Goal: Transaction & Acquisition: Purchase product/service

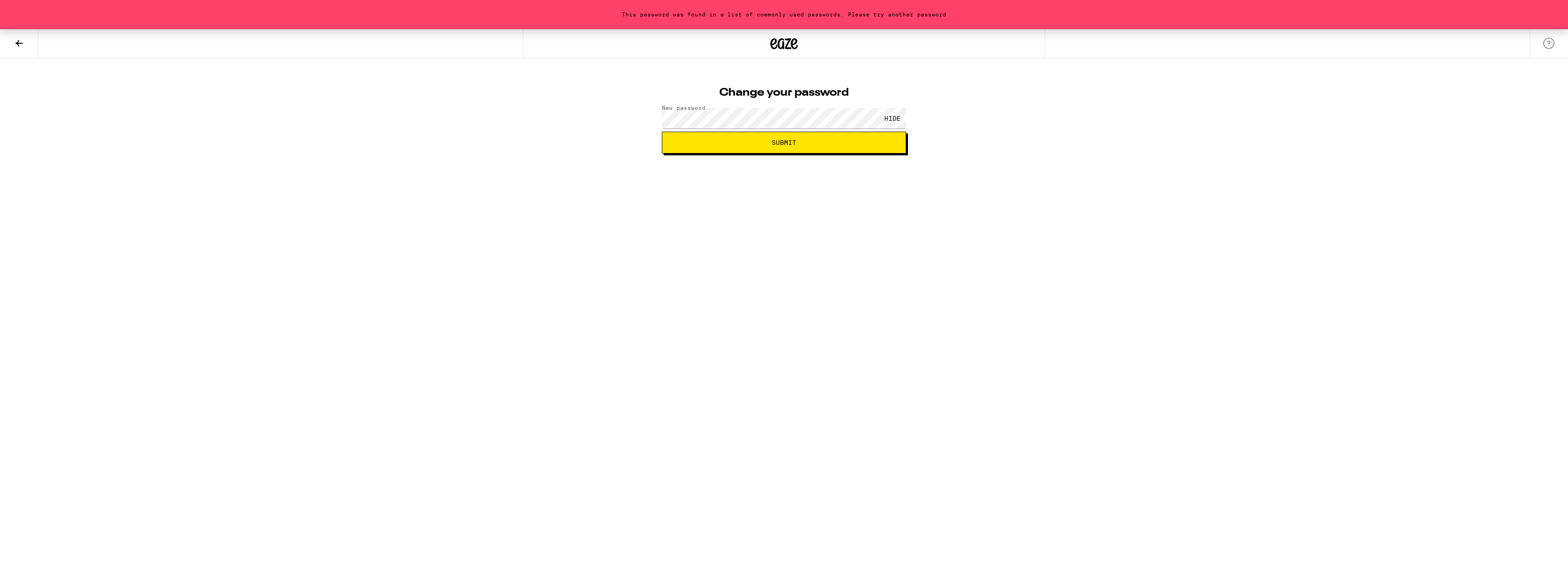
click at [978, 153] on html "This password was found in a list of commonly used passwords. Please try anothe…" at bounding box center [784, 77] width 1568 height 153
click at [849, 149] on button "Submit" at bounding box center [783, 142] width 244 height 22
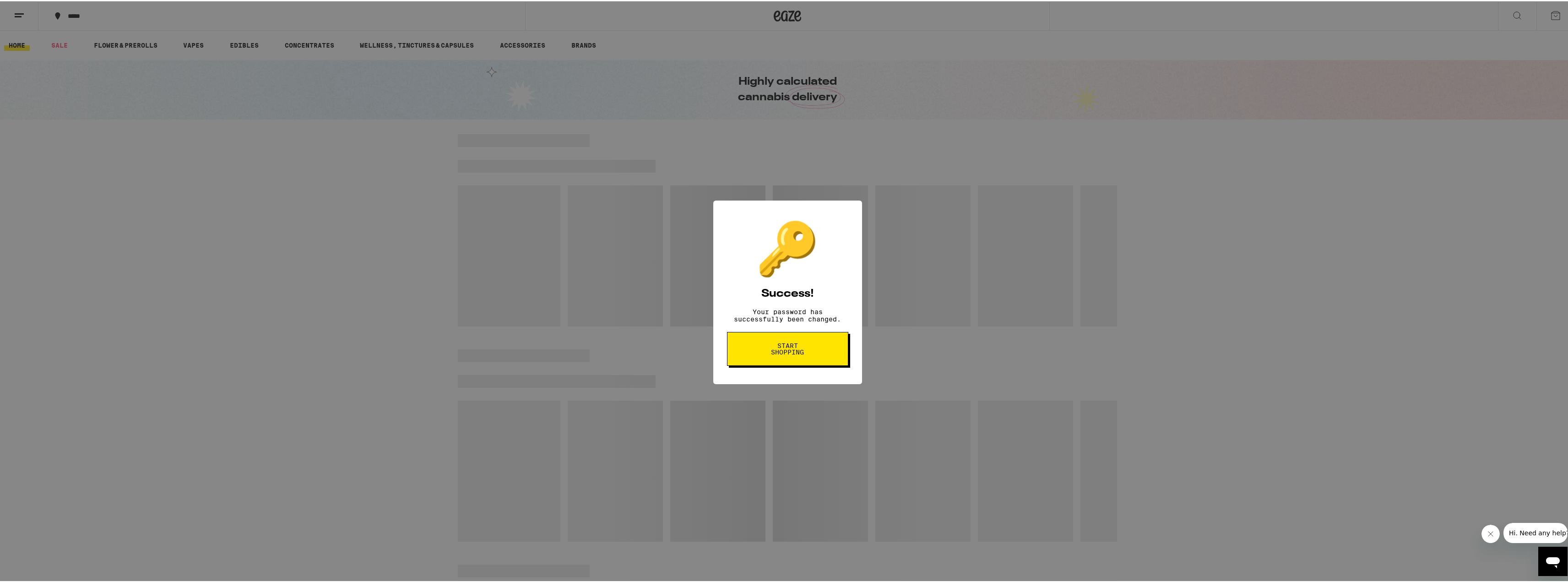
click at [772, 351] on span "Start shopping" at bounding box center [787, 347] width 47 height 13
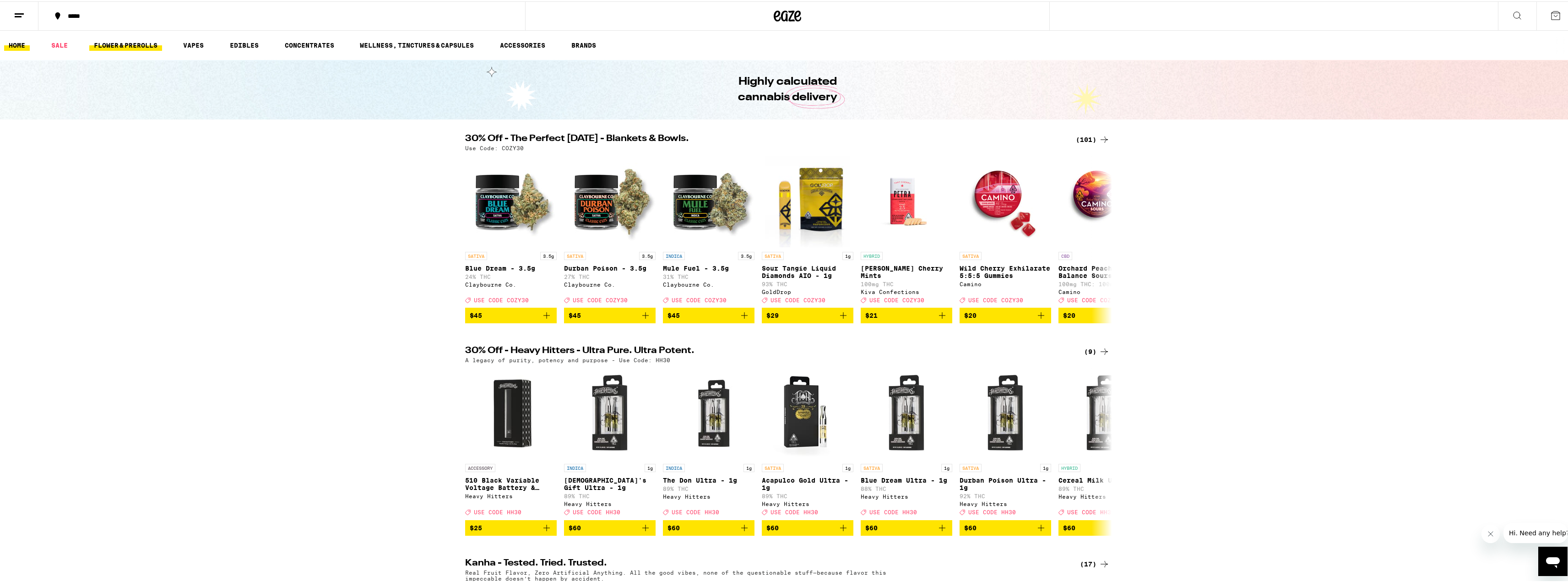
click at [140, 40] on link "FLOWER & PREROLLS" at bounding box center [125, 44] width 73 height 11
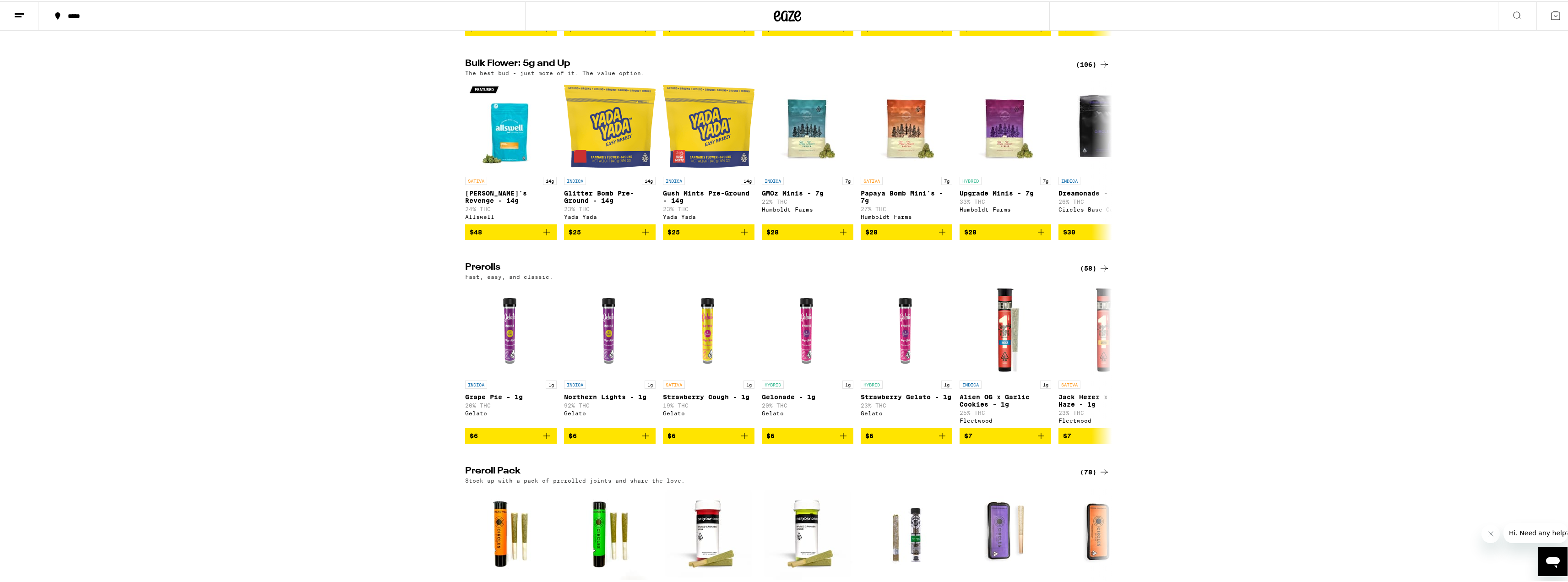
scroll to position [274, 0]
drag, startPoint x: 583, startPoint y: 449, endPoint x: 582, endPoint y: 454, distance: 5.1
click at [582, 440] on span "$6" at bounding box center [609, 434] width 83 height 11
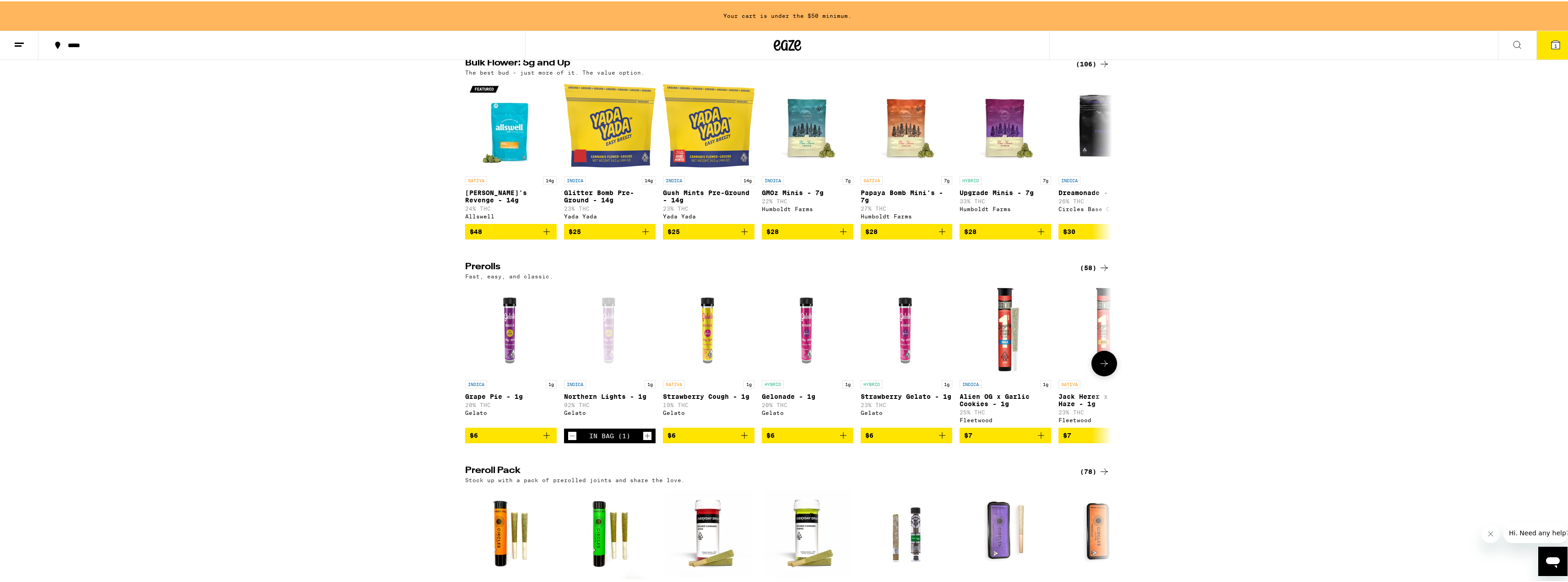
click at [643, 440] on icon "Increment" at bounding box center [647, 435] width 8 height 11
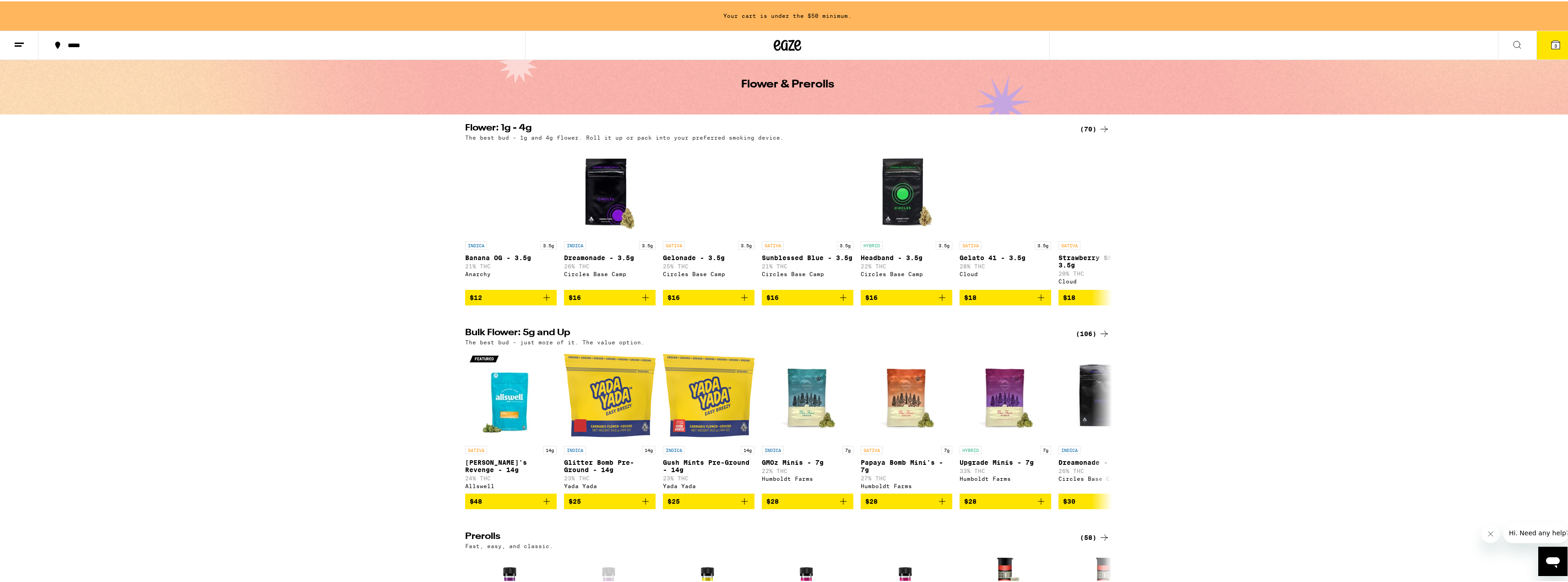
scroll to position [29, 0]
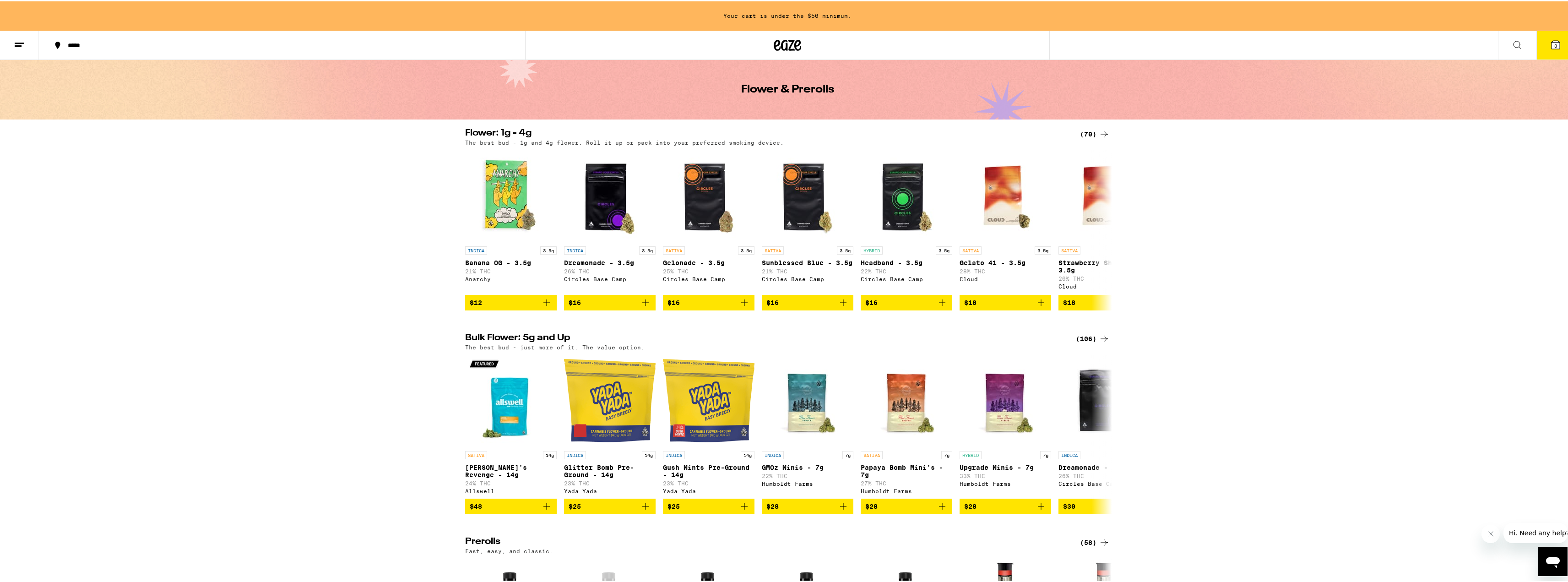
click at [12, 48] on button at bounding box center [19, 44] width 39 height 29
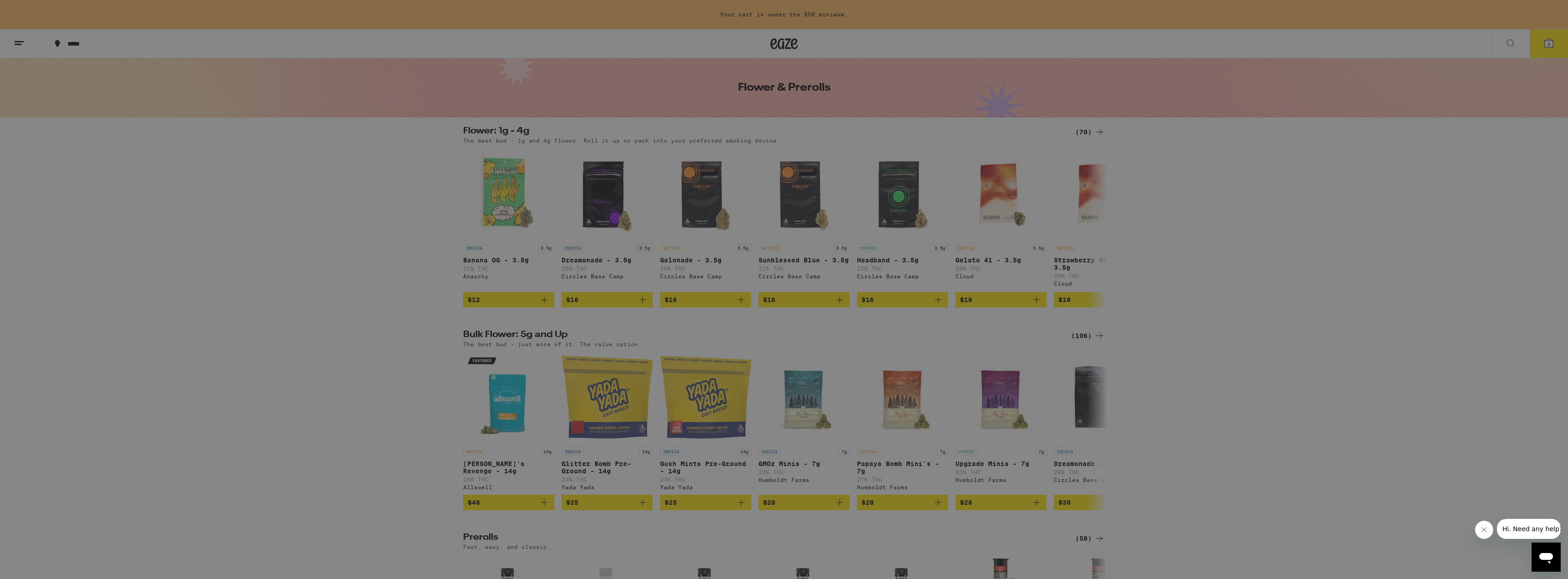
click at [306, 55] on div "Menu Shop Buy It Again Sale Flower & Prerolls Vapes Edibles Concentrates Wellne…" at bounding box center [784, 290] width 1568 height 579
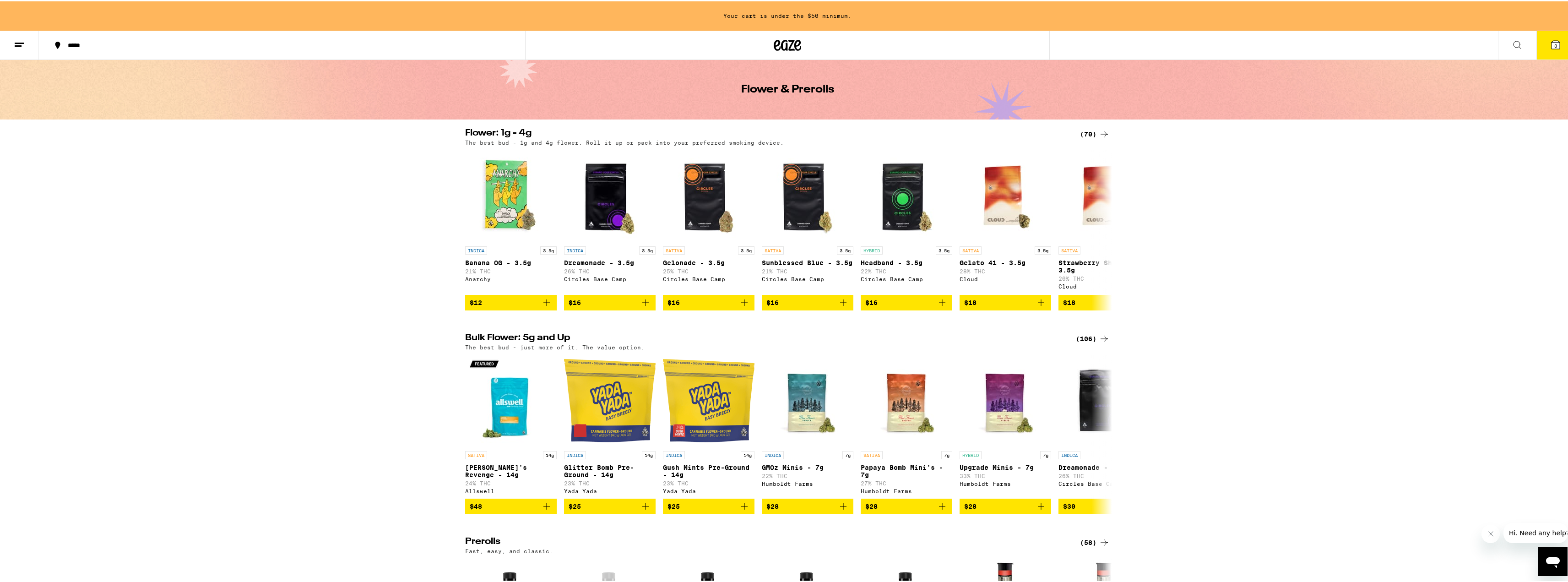
click at [83, 50] on button "*****" at bounding box center [282, 43] width 487 height 28
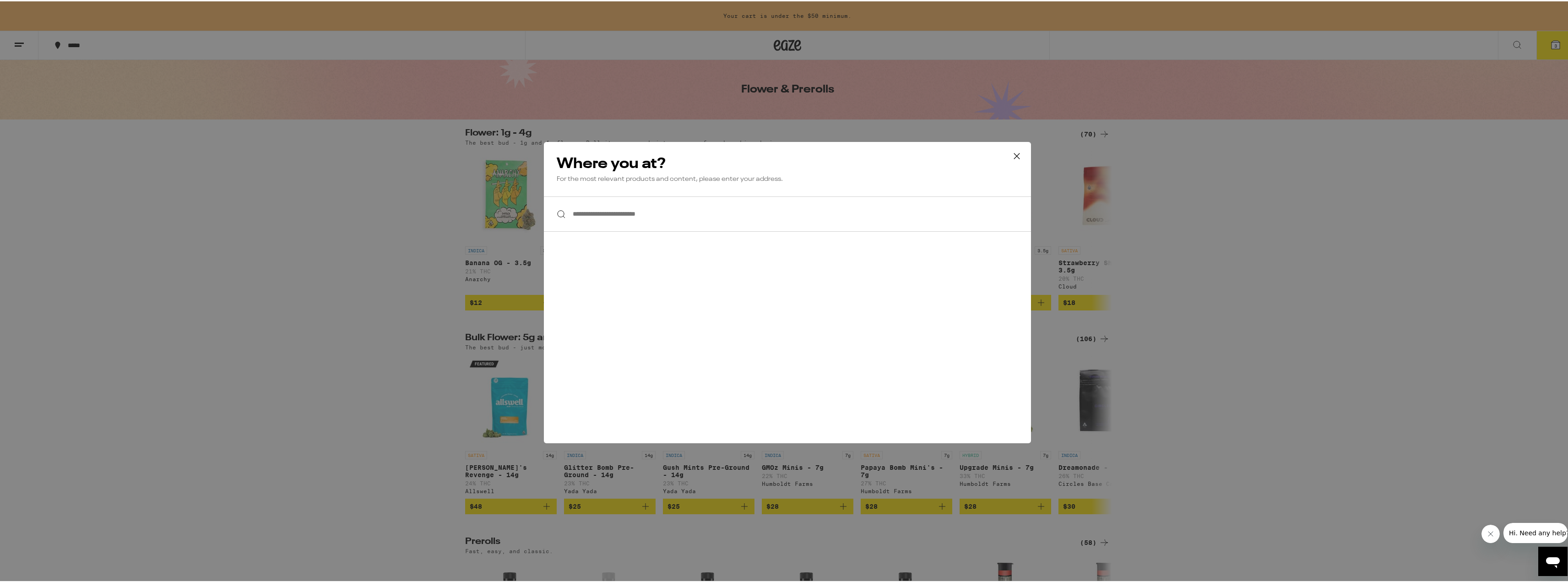
click at [596, 212] on input "**********" at bounding box center [787, 213] width 487 height 35
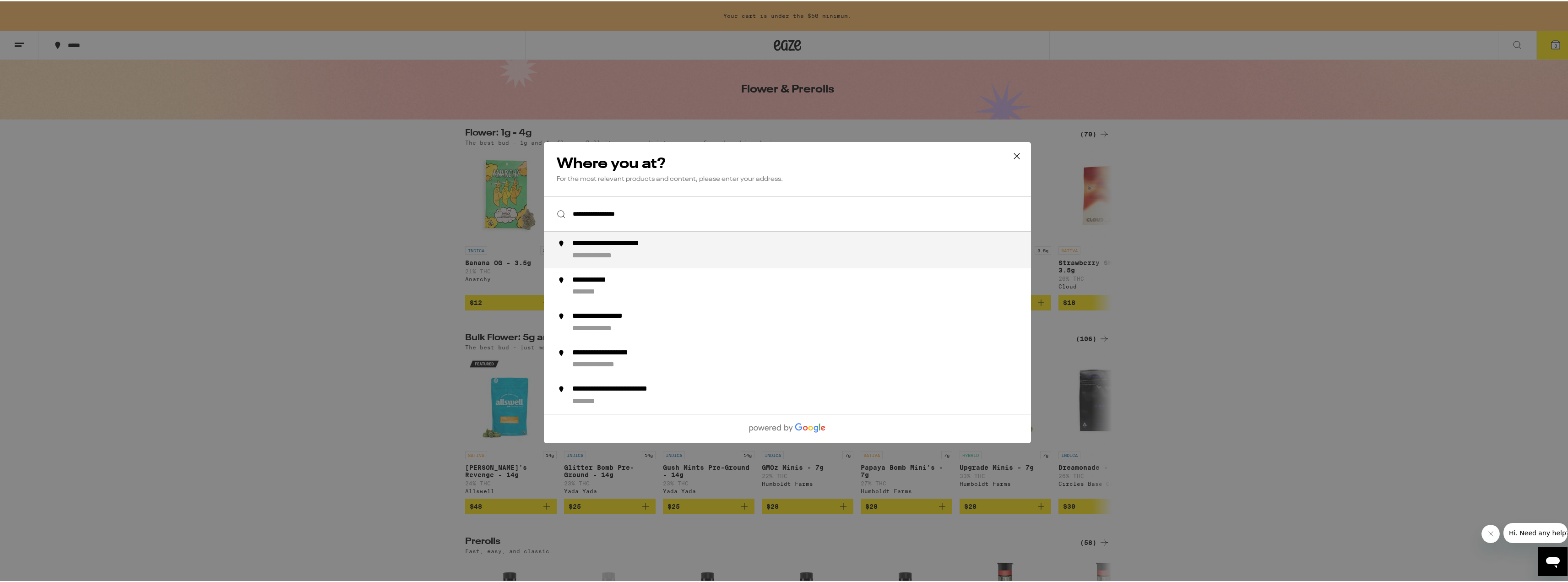
click at [652, 243] on div "**********" at bounding box center [629, 243] width 114 height 10
type input "**********"
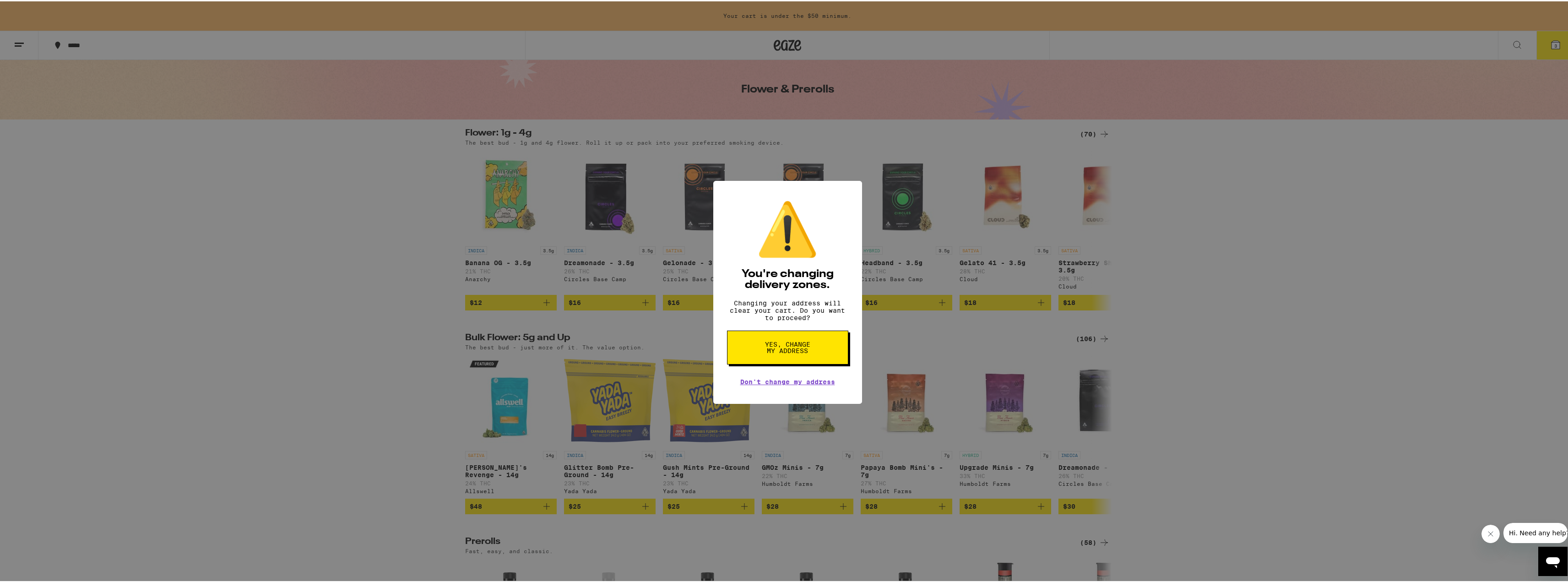
click at [779, 346] on span "Yes, change my address" at bounding box center [787, 346] width 47 height 13
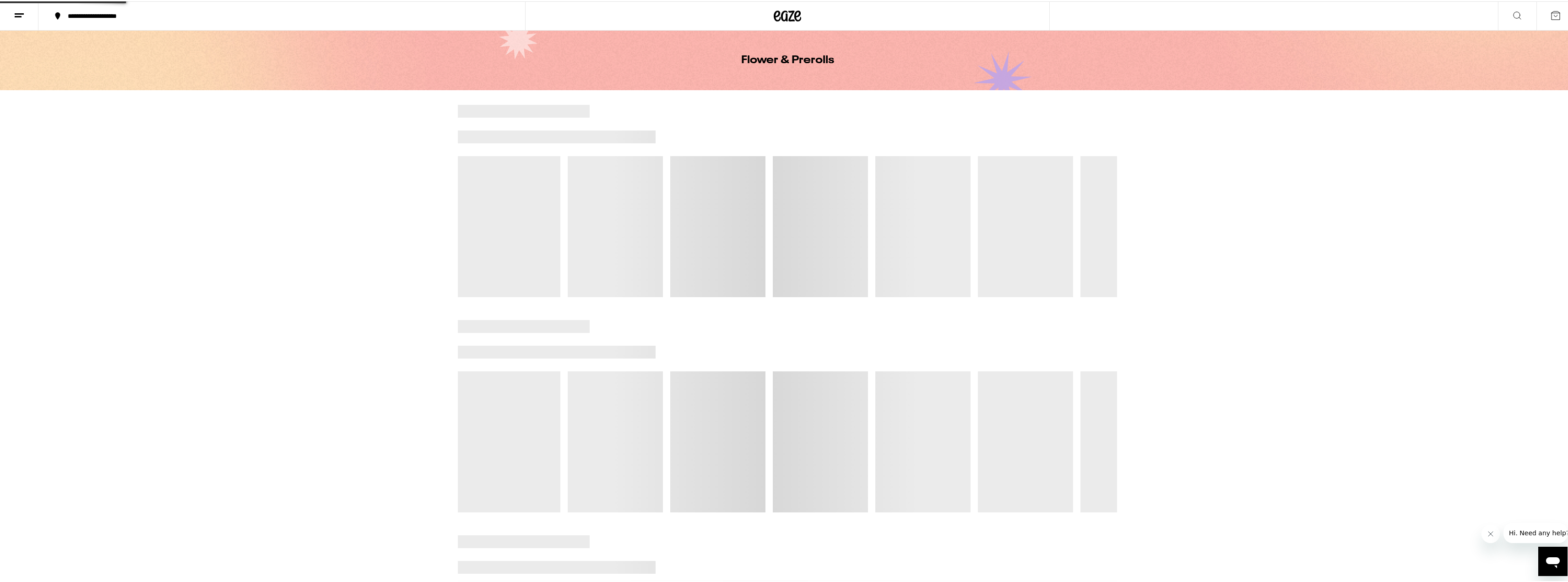
scroll to position [0, 0]
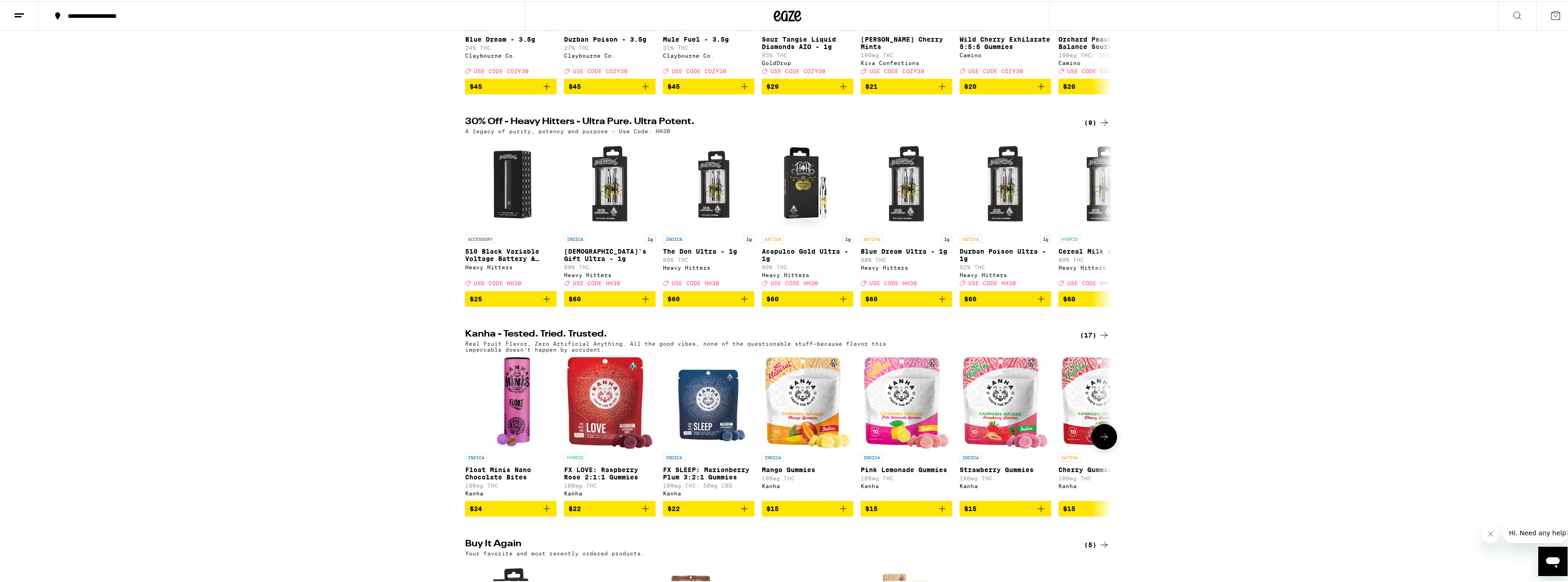
click at [528, 513] on span "$24" at bounding box center [510, 507] width 83 height 11
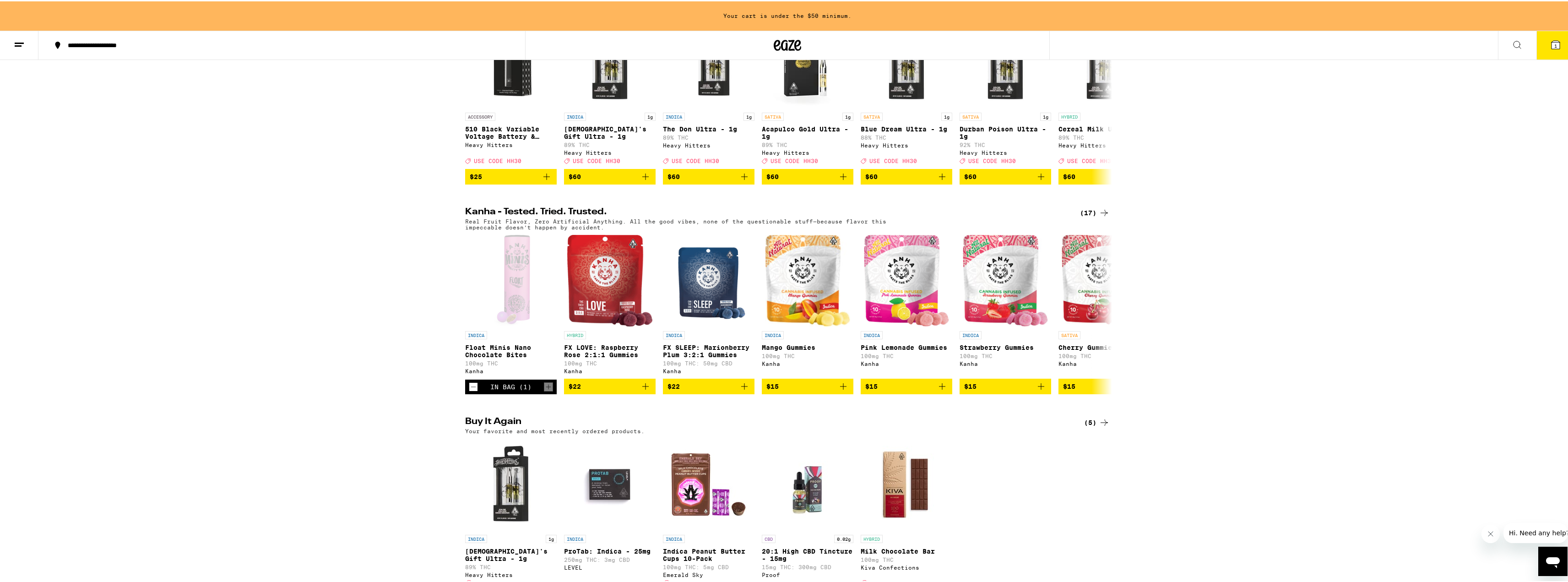
scroll to position [441, 0]
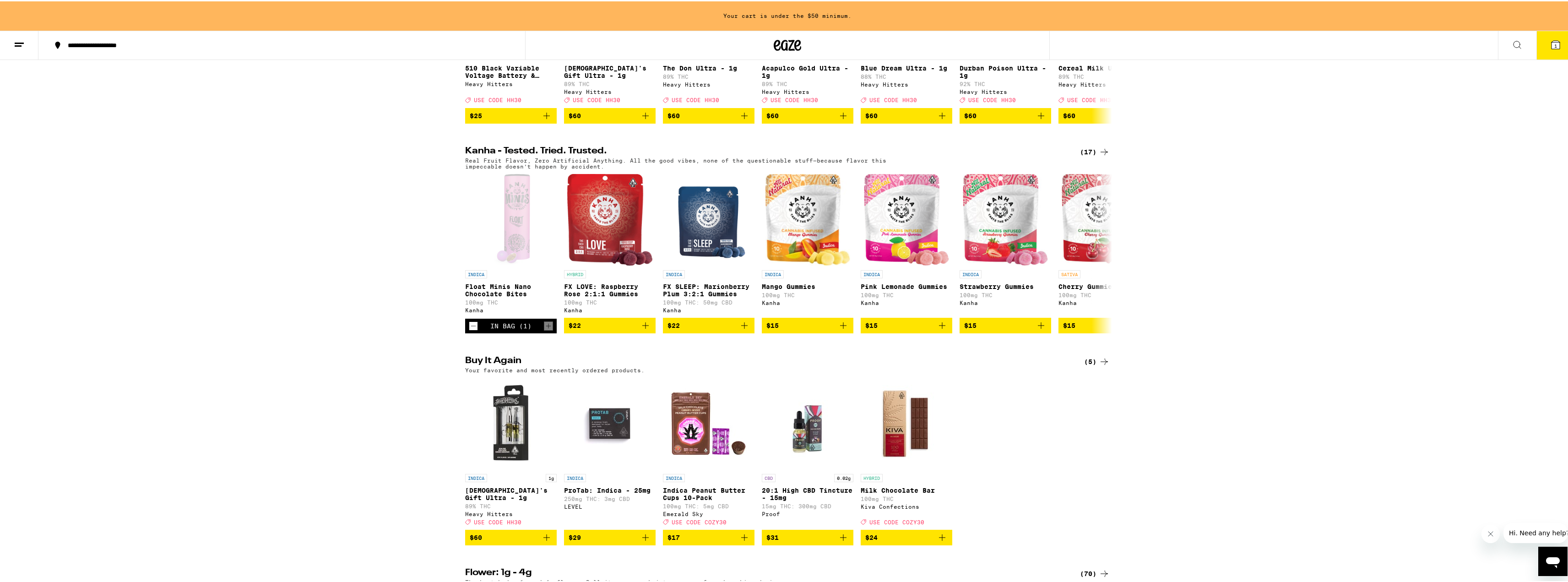
click at [740, 542] on icon "Add to bag" at bounding box center [745, 536] width 11 height 11
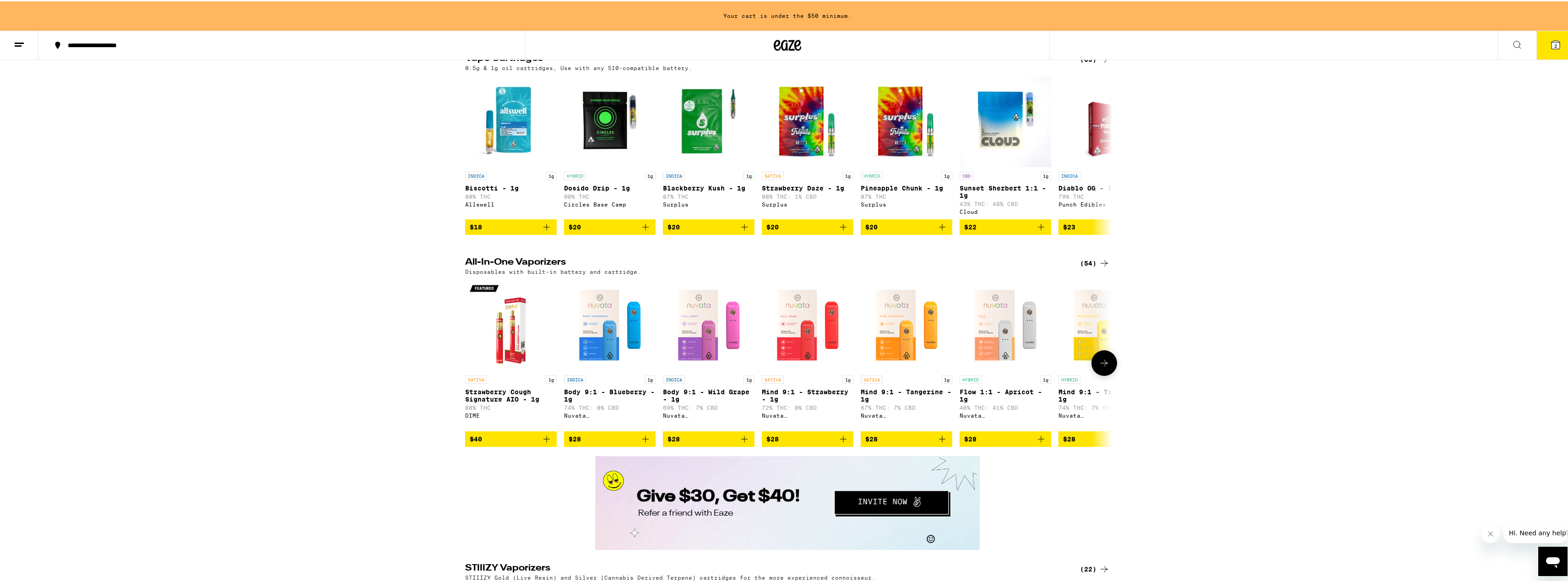
scroll to position [1494, 0]
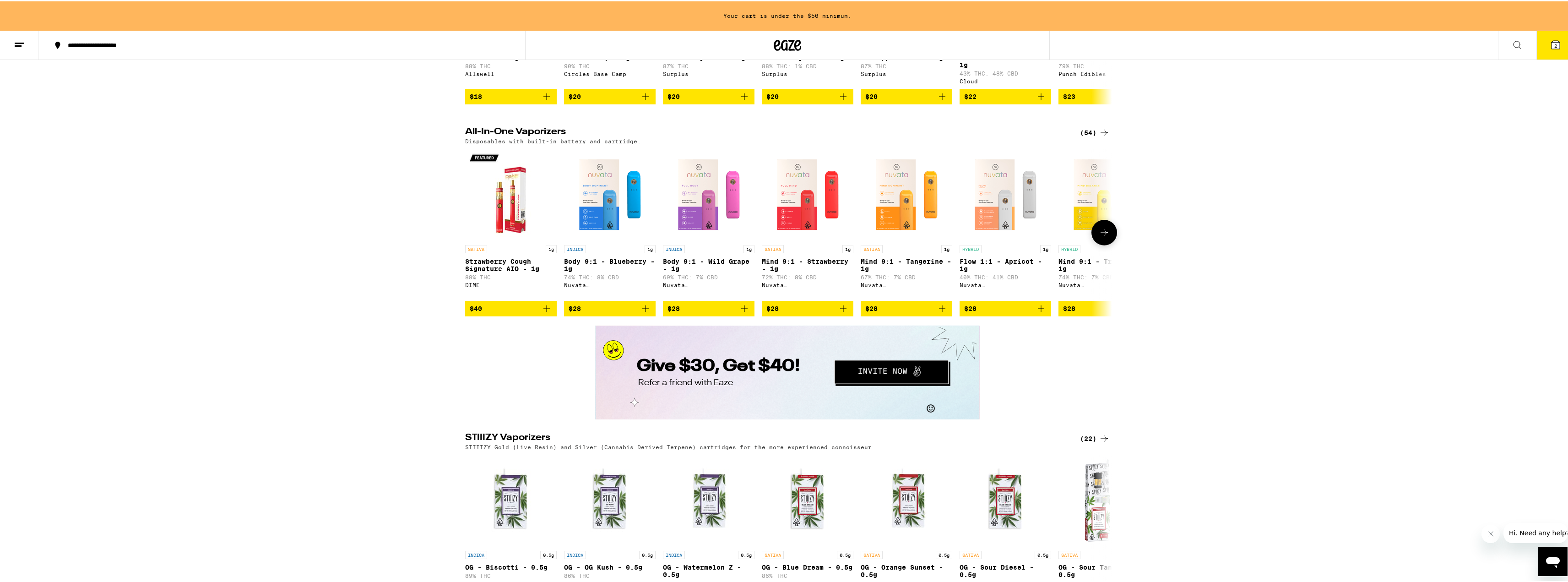
click at [744, 311] on icon "Add to bag" at bounding box center [744, 307] width 6 height 6
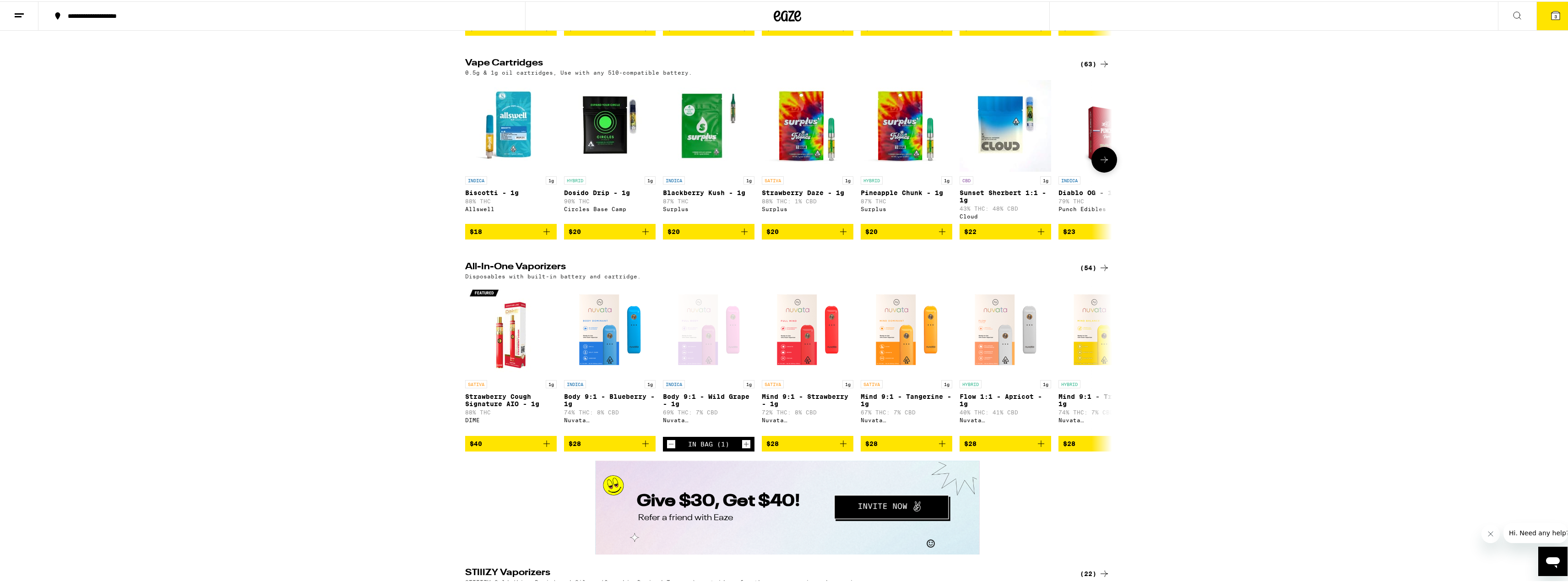
scroll to position [1328, 0]
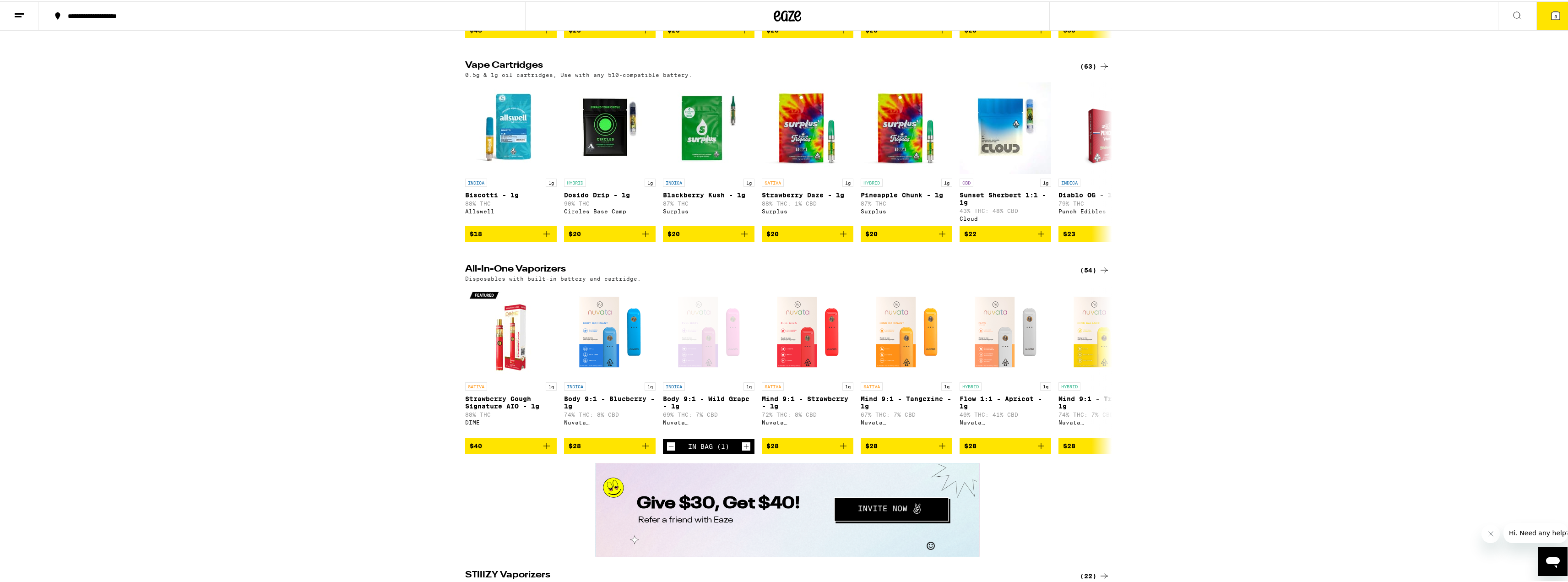
click at [1080, 70] on div "(63)" at bounding box center [1095, 65] width 30 height 11
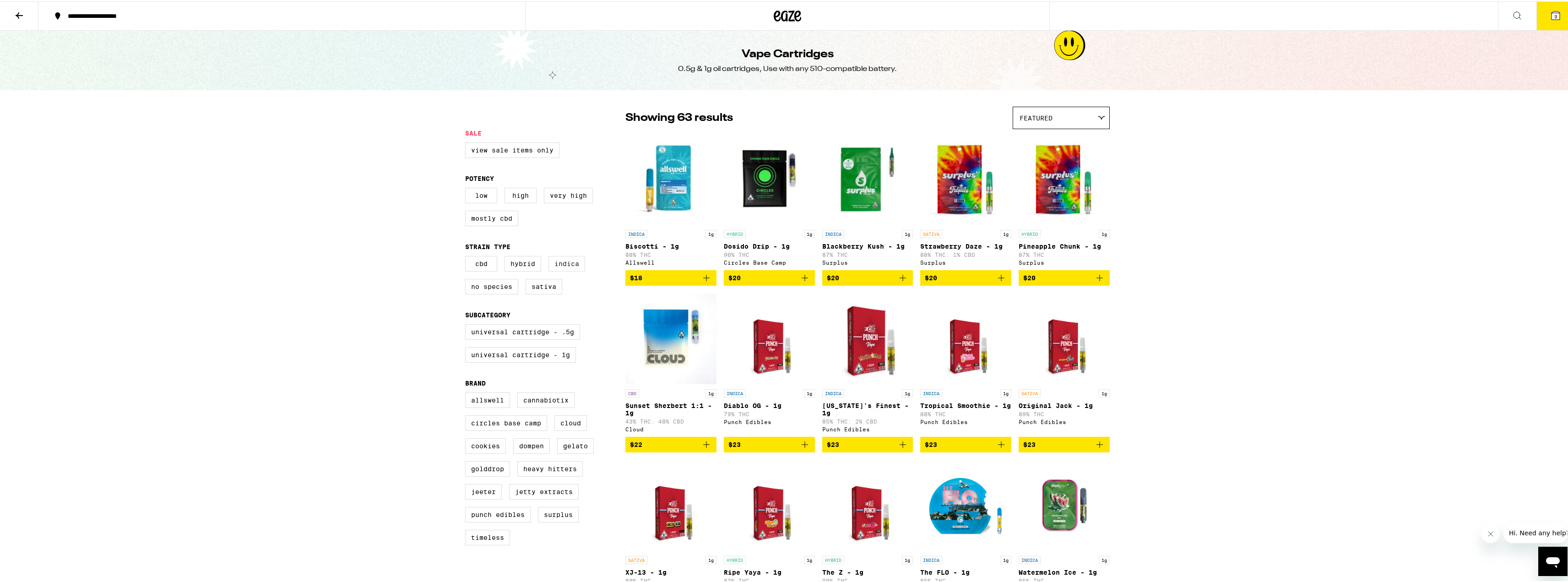
click at [575, 267] on label "Indica" at bounding box center [567, 262] width 37 height 15
click at [468, 256] on input "Indica" at bounding box center [467, 256] width 1 height 1
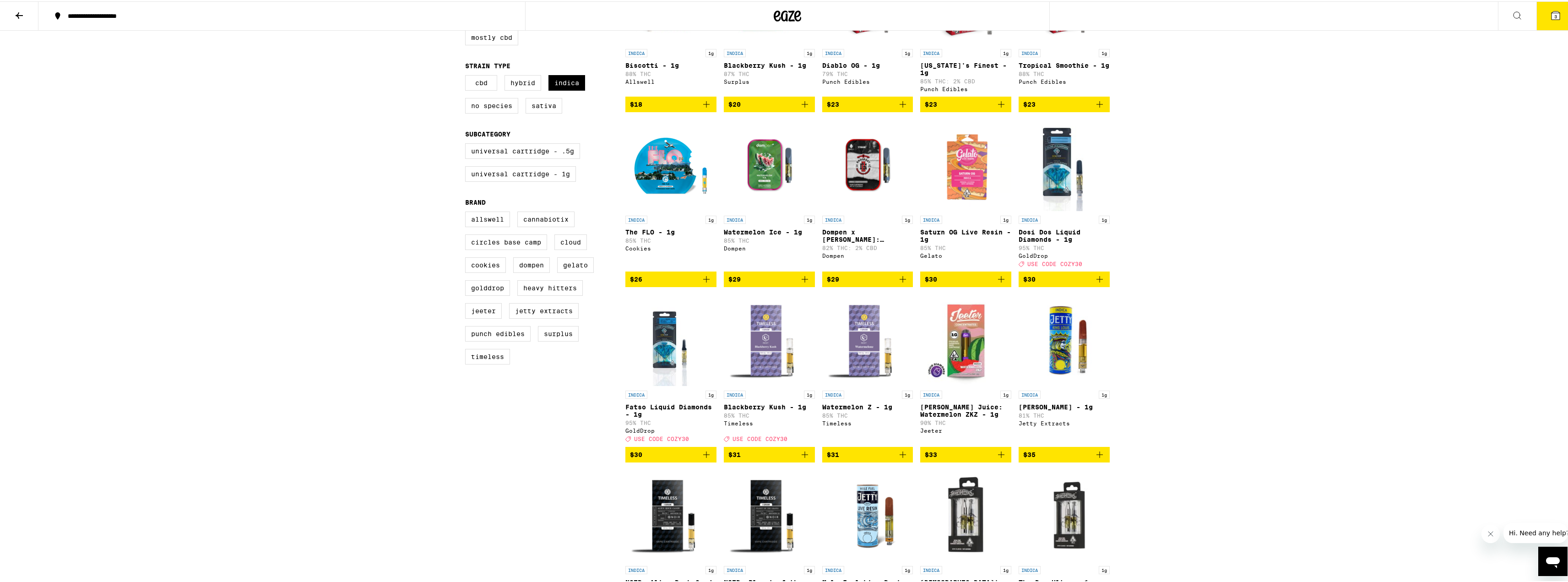
scroll to position [183, 0]
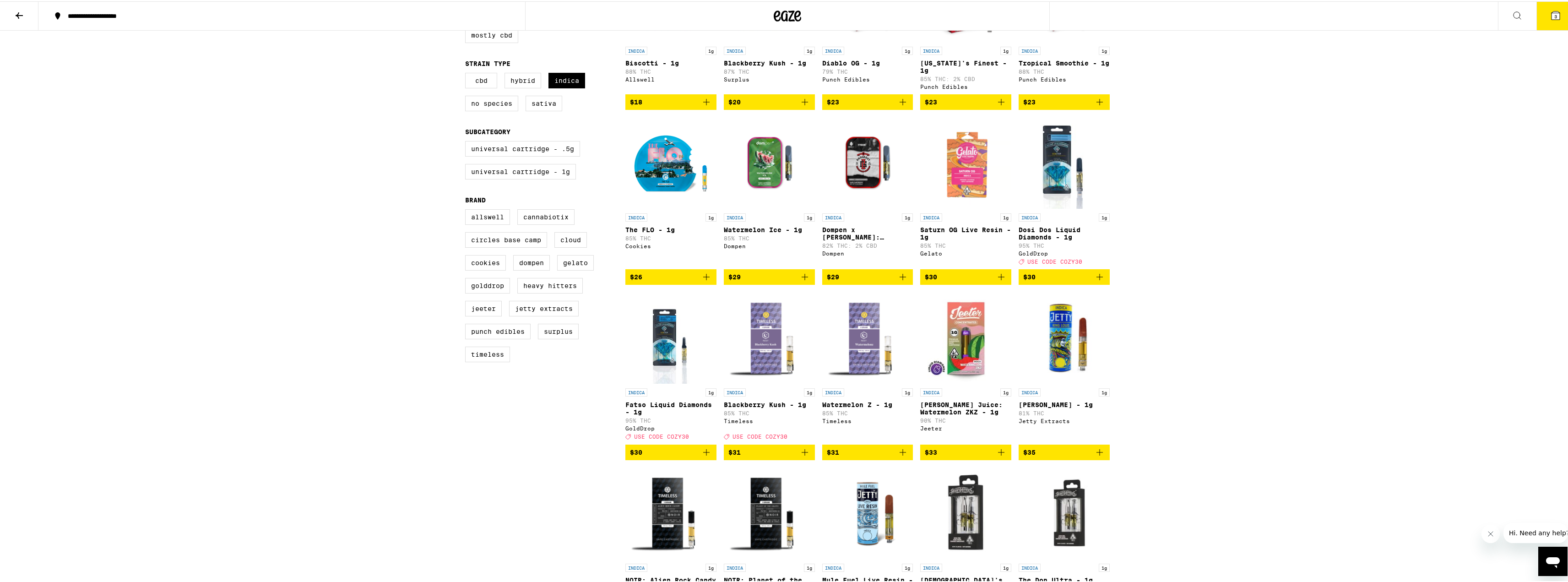
click at [799, 457] on icon "Add to bag" at bounding box center [804, 451] width 11 height 11
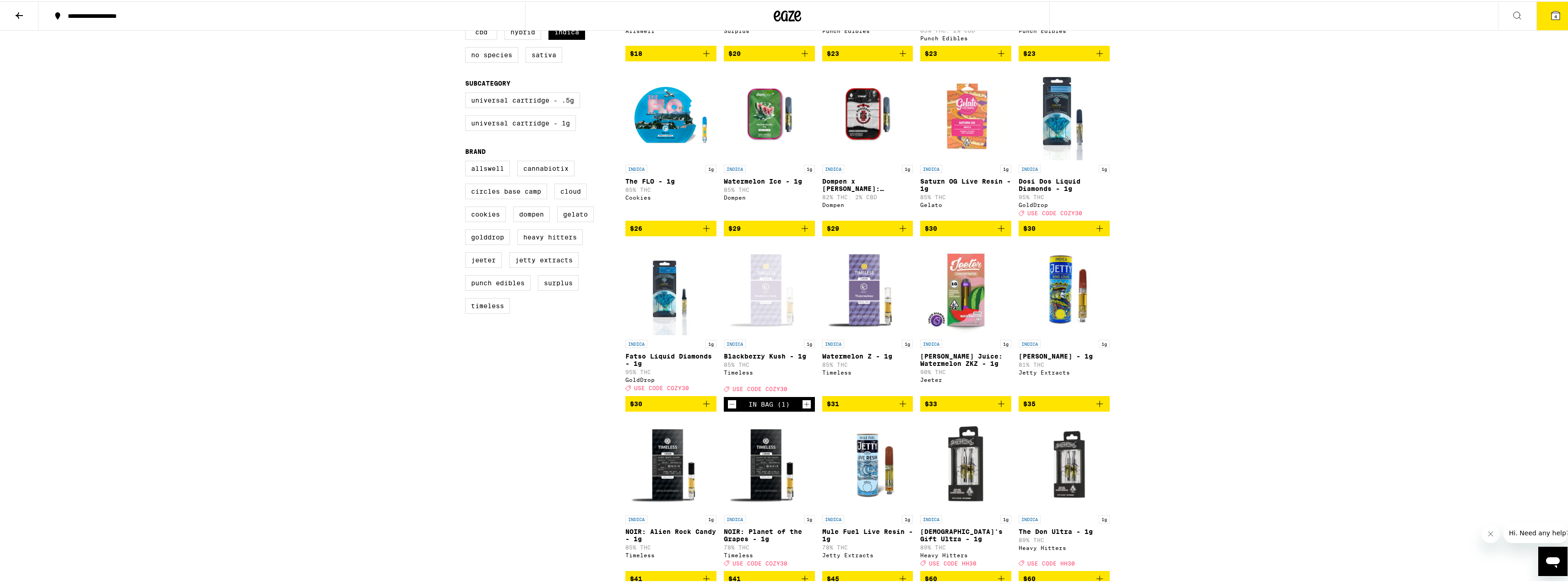
scroll to position [320, 0]
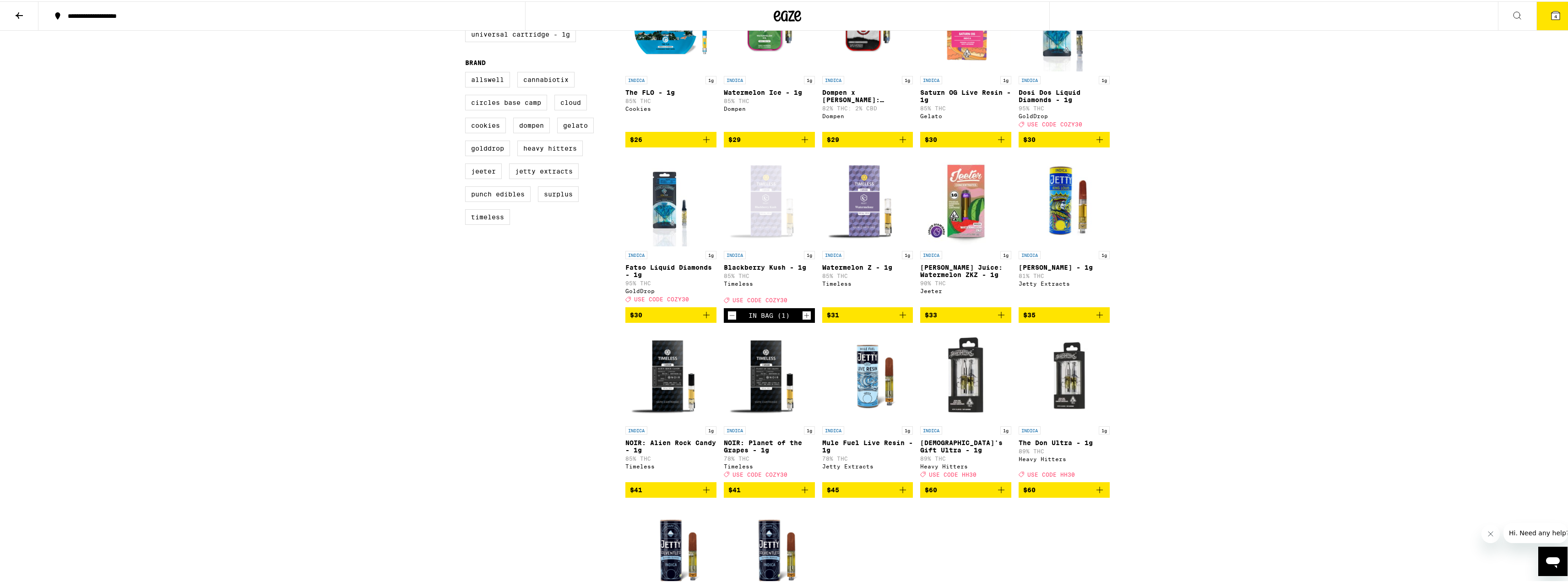
click at [998, 494] on icon "Add to bag" at bounding box center [1001, 488] width 11 height 11
click at [1536, 18] on button "5" at bounding box center [1555, 15] width 39 height 28
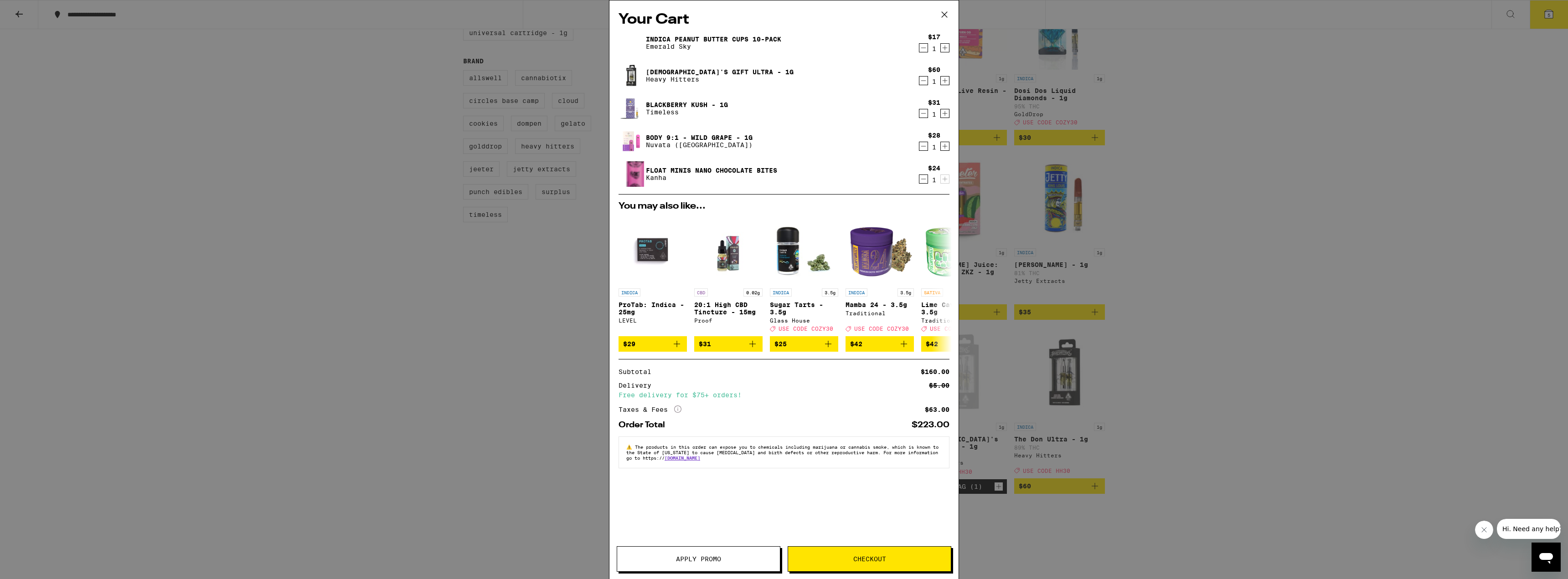
click at [922, 79] on icon "Decrement" at bounding box center [923, 81] width 8 height 11
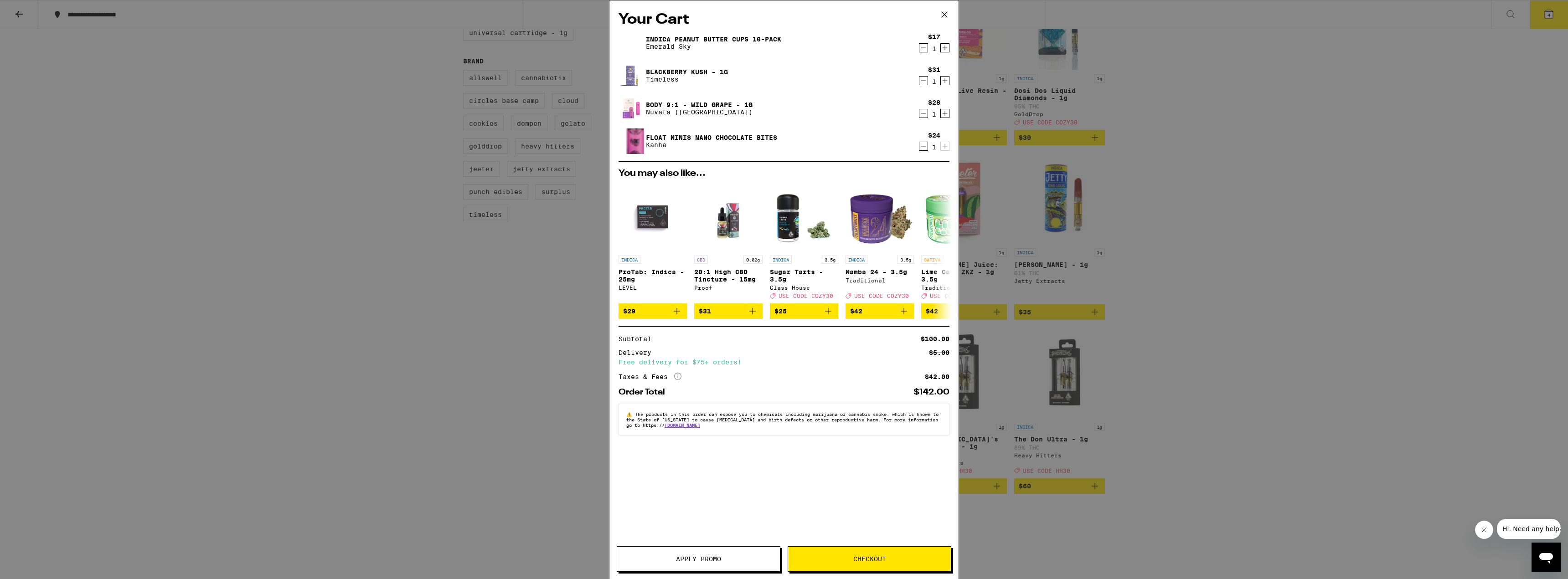
click at [925, 76] on icon "Decrement" at bounding box center [923, 81] width 8 height 11
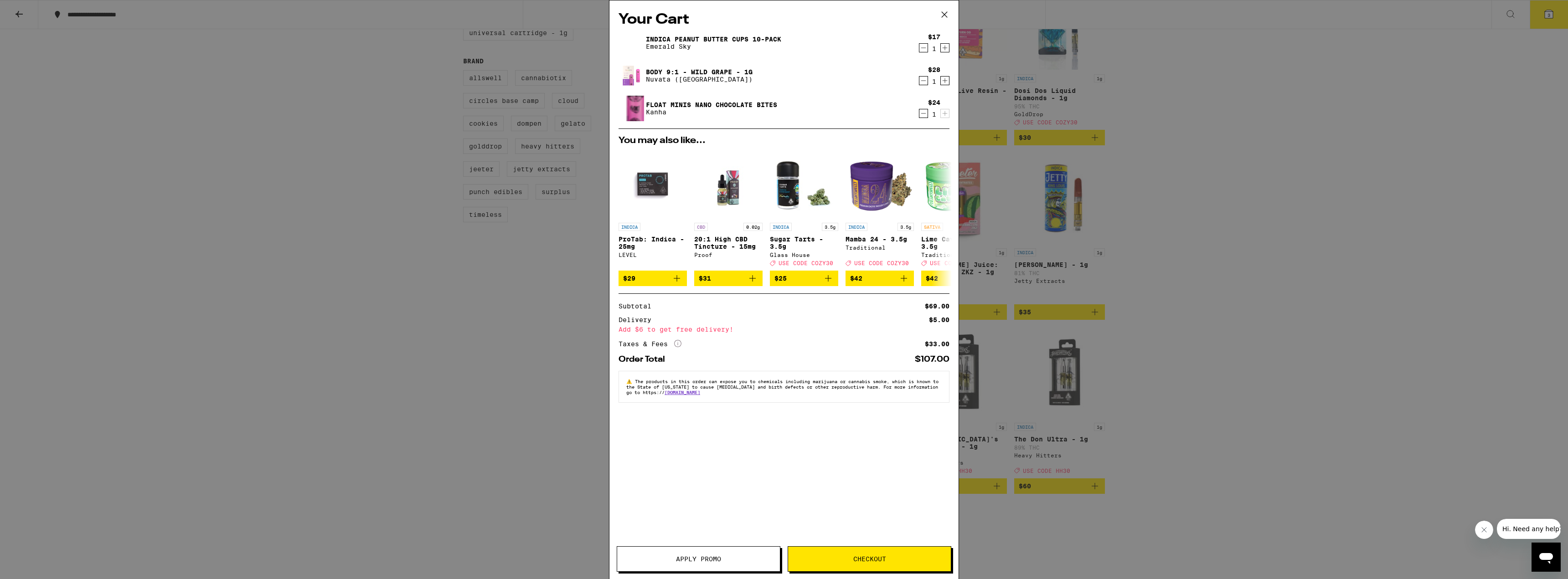
click at [1203, 122] on div "Your Cart Indica Peanut Butter Cups 10-Pack Emerald Sky $17 1 Body 9:1 - Wild G…" at bounding box center [784, 290] width 1568 height 579
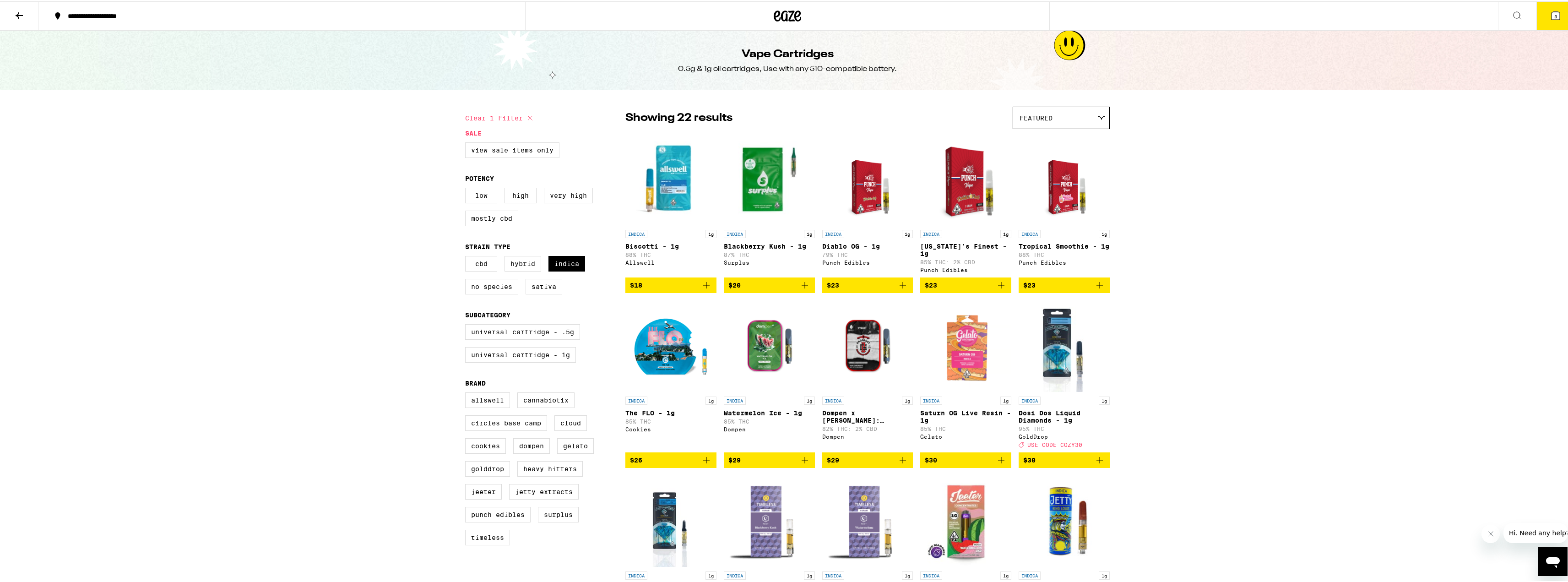
scroll to position [320, 0]
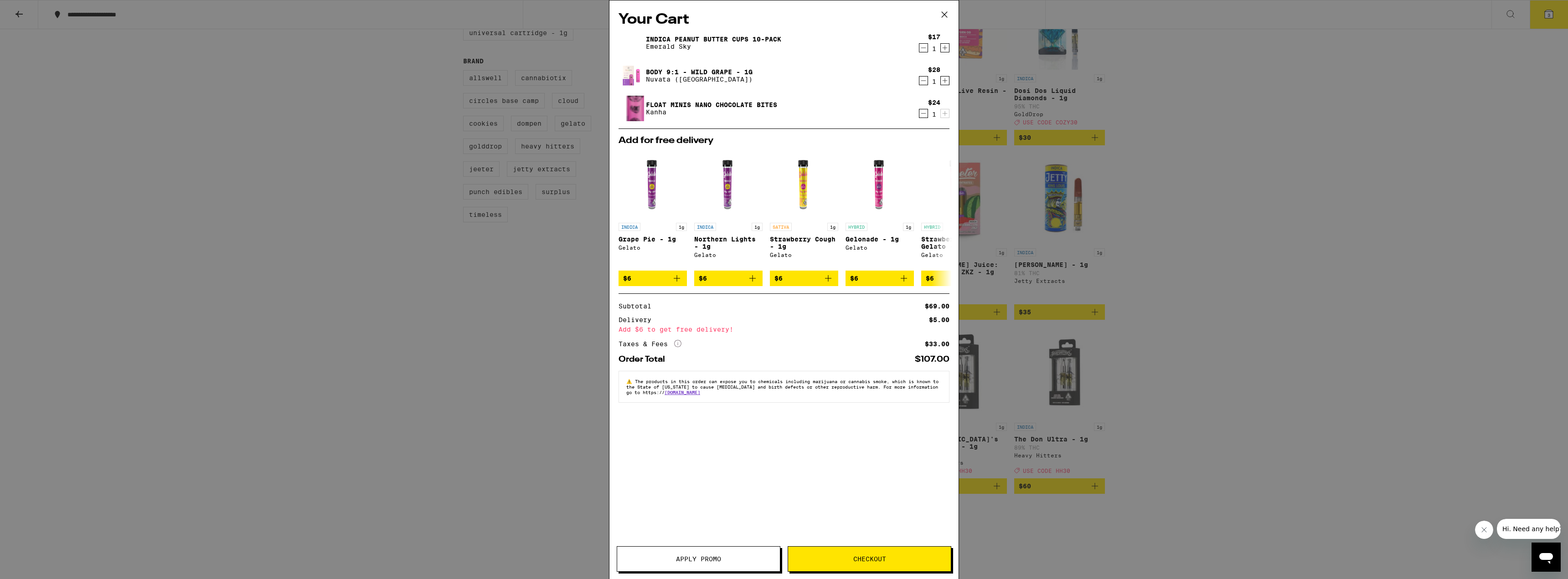
click at [938, 15] on icon at bounding box center [944, 15] width 13 height 13
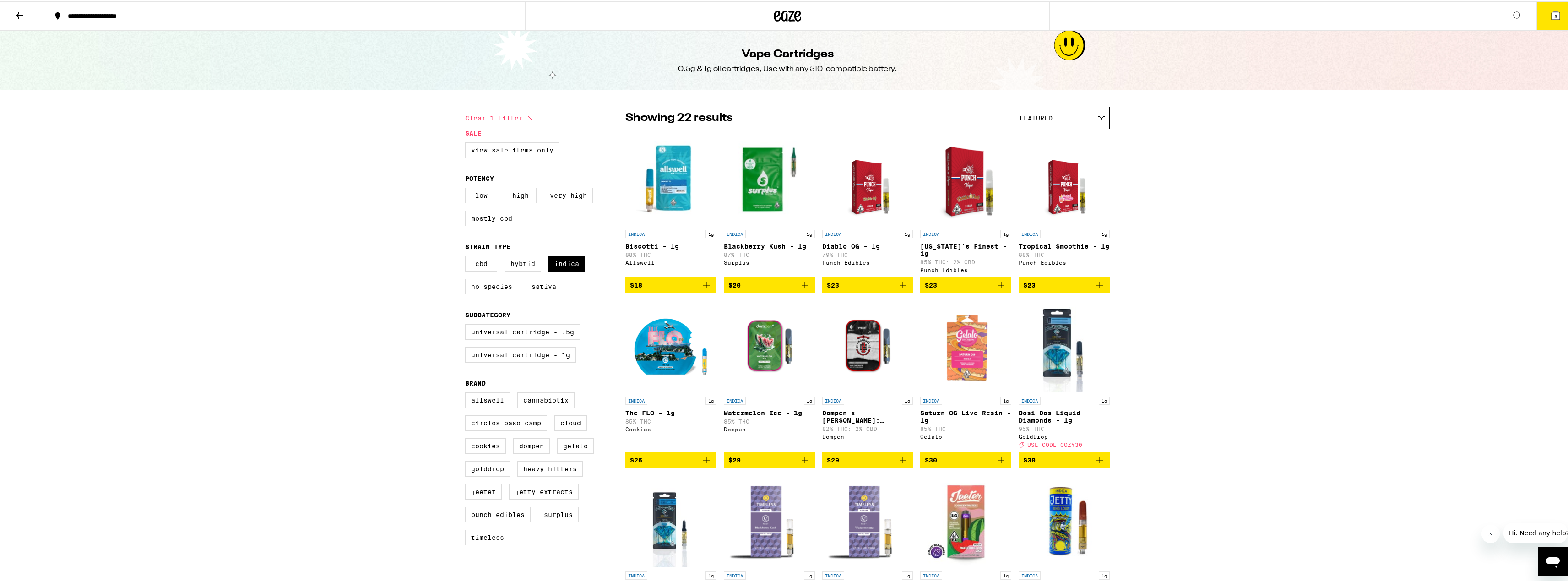
click at [529, 119] on icon at bounding box center [530, 117] width 11 height 11
checkbox input "false"
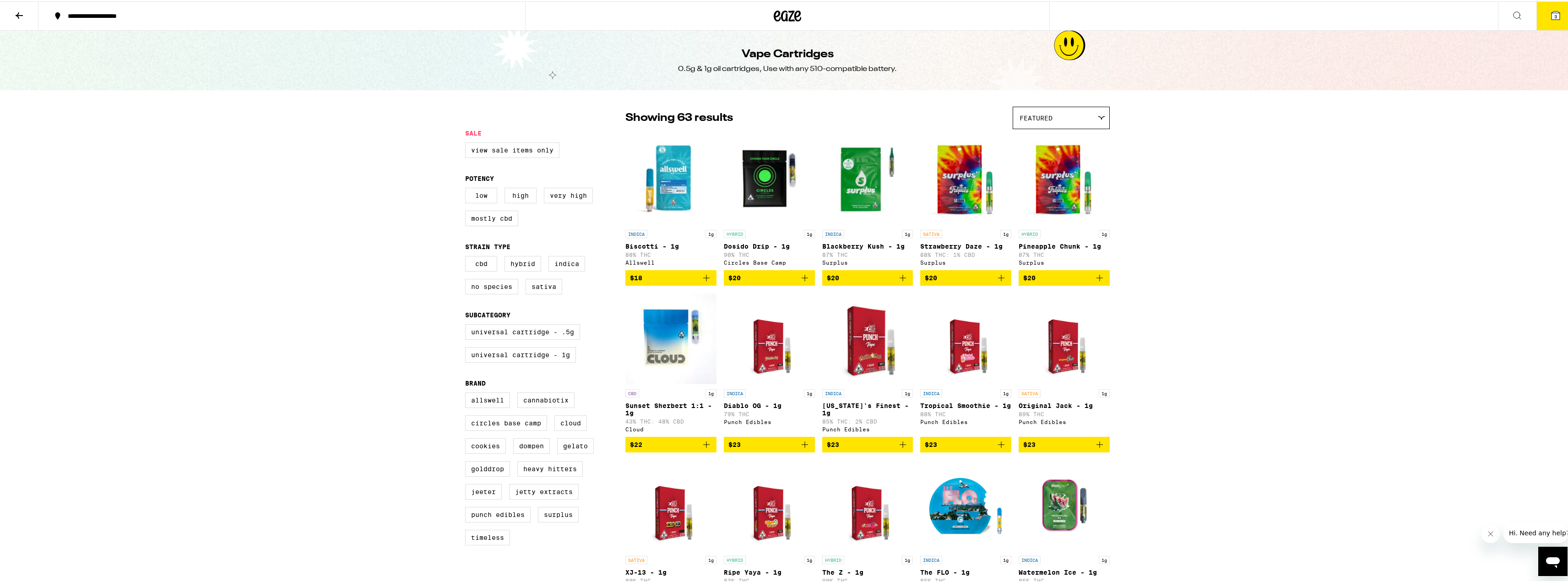
click at [6, 18] on button at bounding box center [19, 15] width 39 height 29
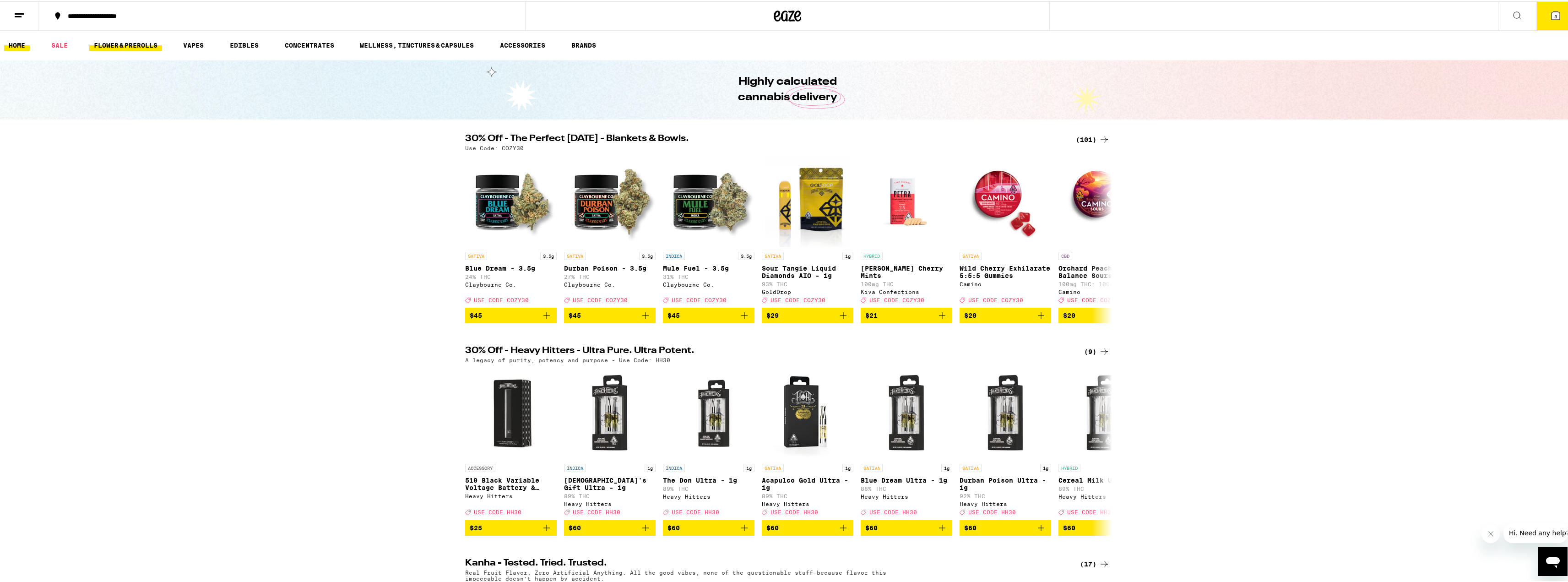
click at [114, 40] on link "FLOWER & PREROLLS" at bounding box center [125, 44] width 73 height 11
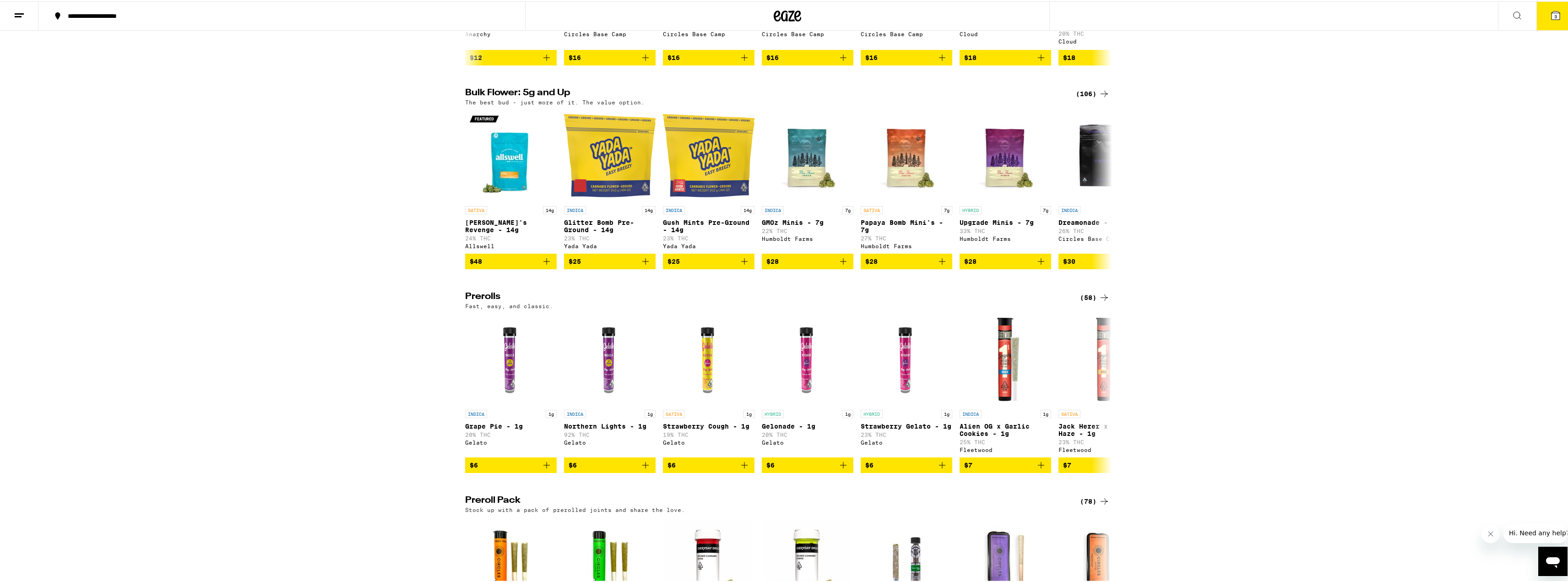
scroll to position [412, 0]
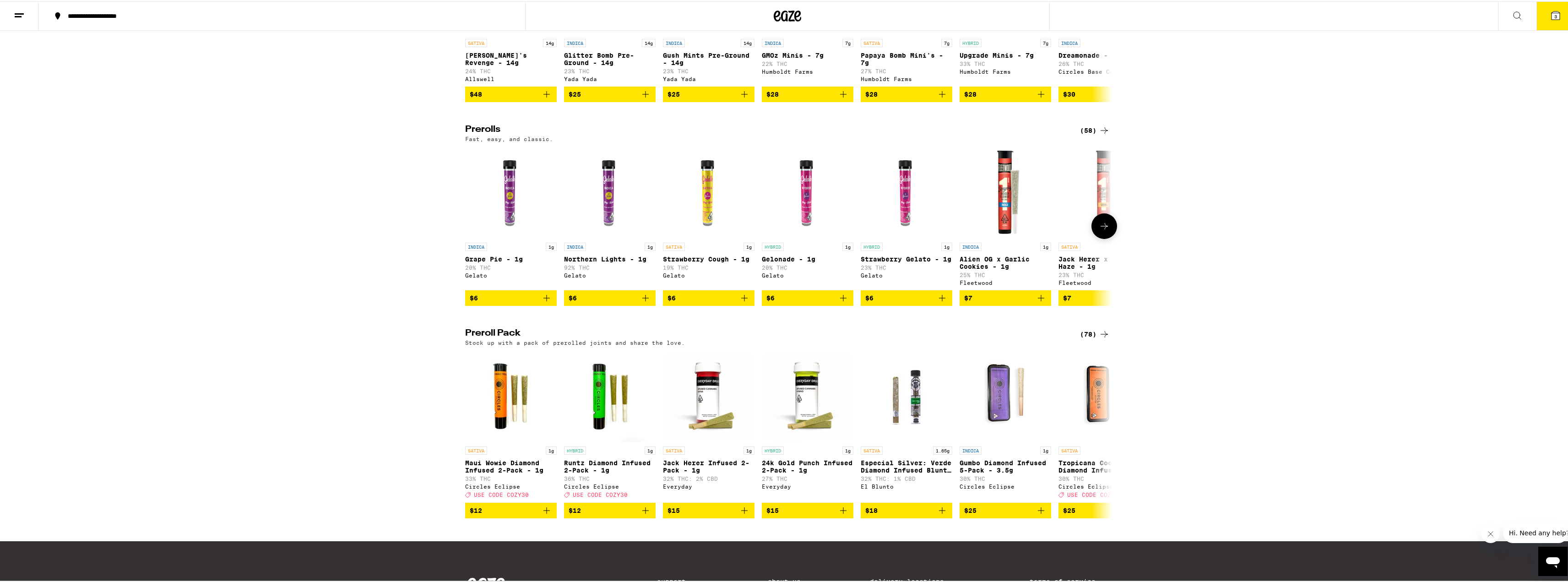
click at [649, 304] on button "$6" at bounding box center [610, 297] width 92 height 15
click at [646, 303] on icon "Increment" at bounding box center [647, 297] width 8 height 11
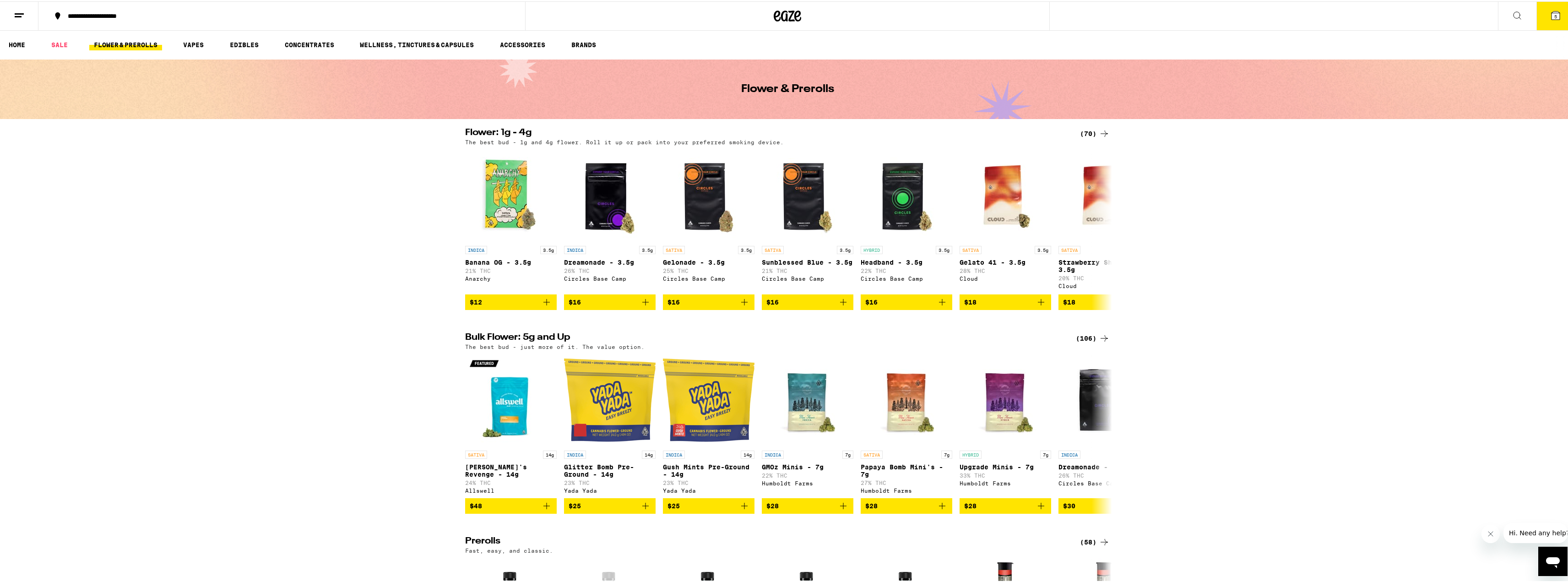
scroll to position [0, 0]
click at [1554, 17] on span "5" at bounding box center [1555, 15] width 2 height 6
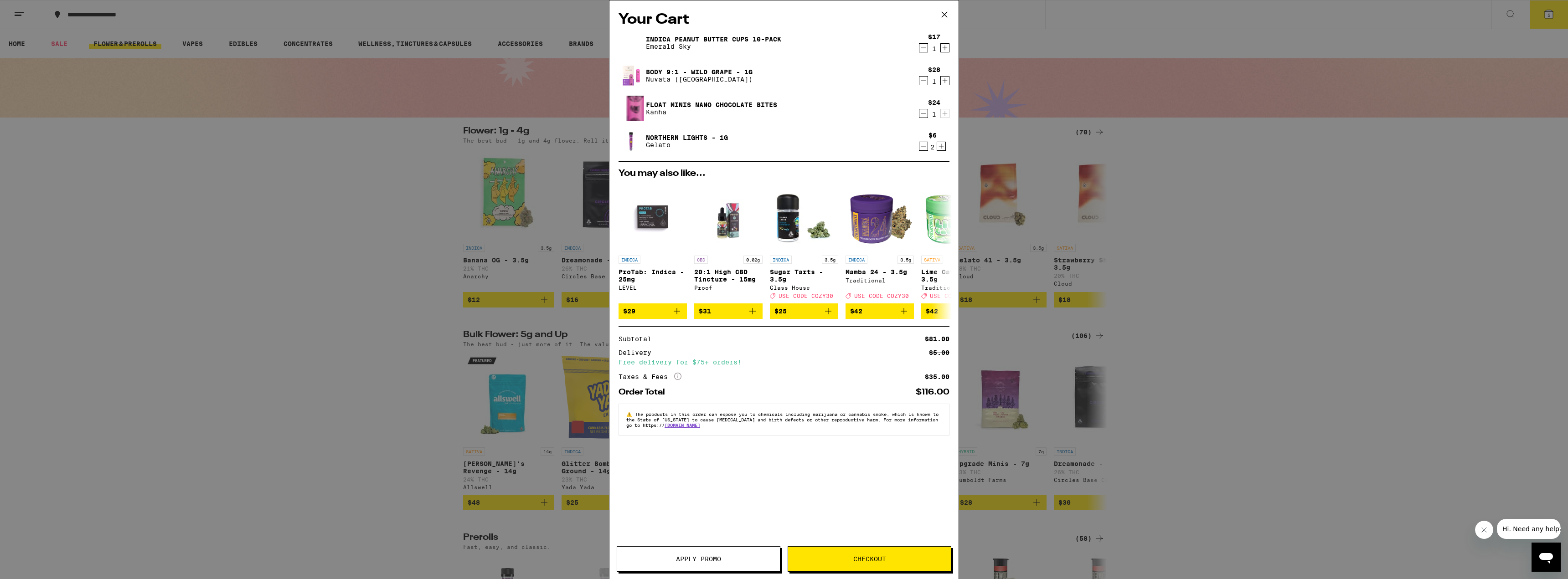
click at [885, 556] on span "Checkout" at bounding box center [870, 559] width 33 height 6
